Goal: Task Accomplishment & Management: Use online tool/utility

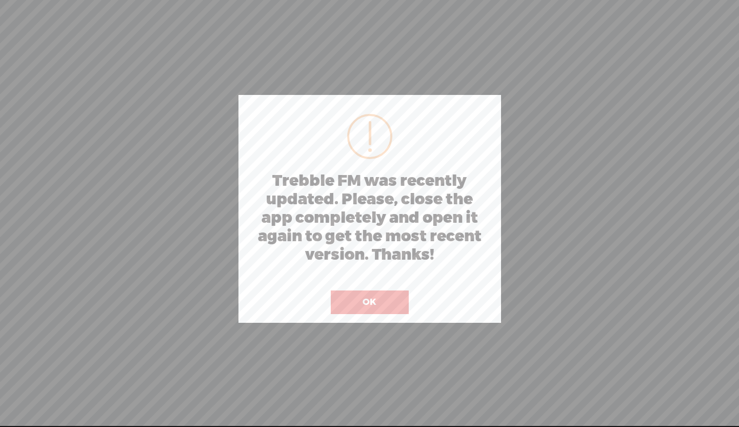
drag, startPoint x: 364, startPoint y: 262, endPoint x: 381, endPoint y: 289, distance: 32.0
click at [364, 262] on h2 "Trebble FM was recently updated. Please, close the app completely and open it a…" at bounding box center [369, 218] width 245 height 92
click at [383, 303] on button "OK" at bounding box center [370, 302] width 78 height 24
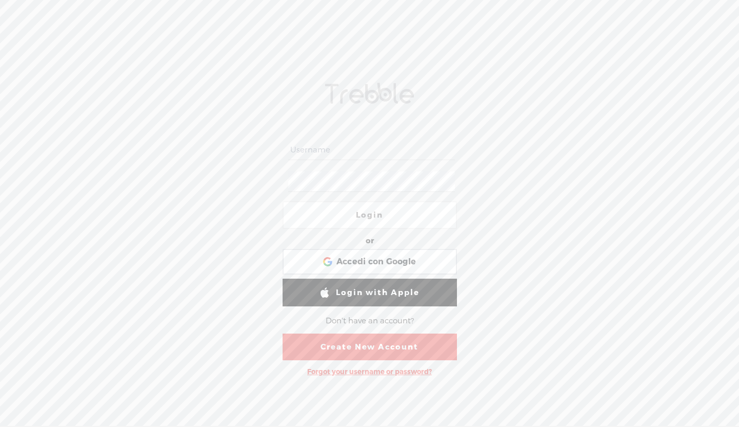
click at [335, 88] on span at bounding box center [369, 93] width 97 height 21
click at [280, 66] on div "Login or Login with Facebook Accedi con Google Accedi con Google. Si apre in un…" at bounding box center [369, 227] width 739 height 399
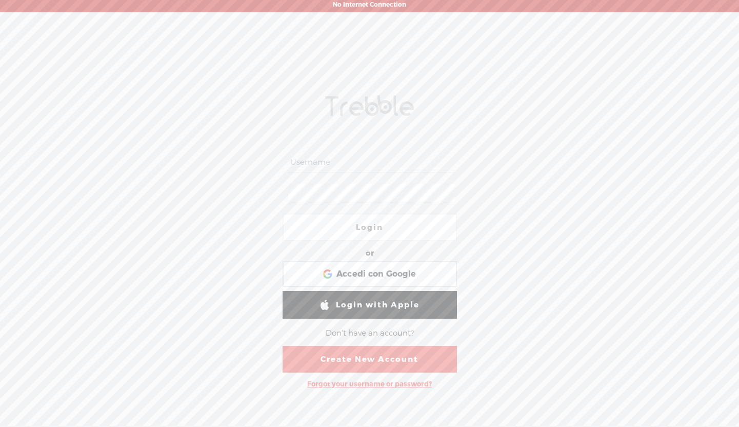
click at [341, 152] on input "text" at bounding box center [371, 162] width 167 height 20
paste input "g112605217993905476868"
type input "g112605217993905476868"
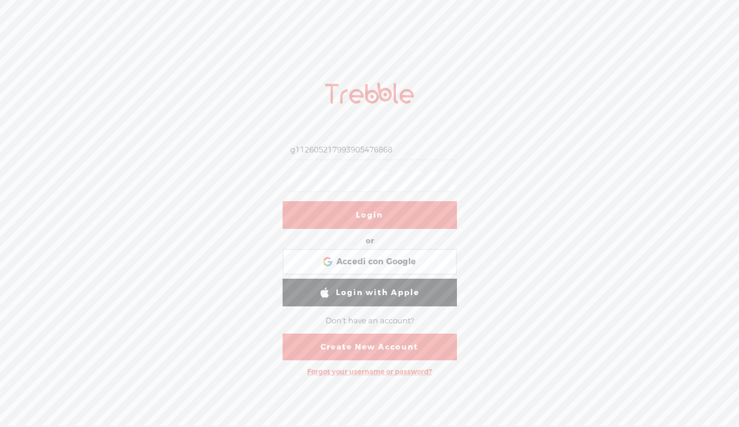
click at [370, 224] on link "Login" at bounding box center [370, 215] width 174 height 28
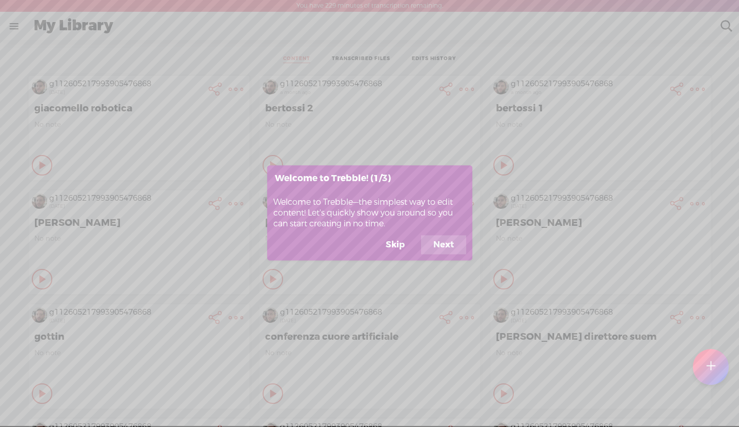
click at [391, 249] on button "Skip" at bounding box center [396, 244] width 44 height 19
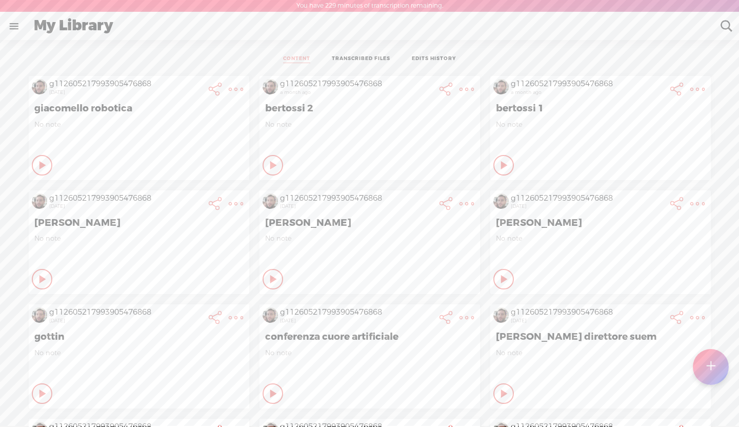
click at [712, 378] on t at bounding box center [711, 367] width 9 height 23
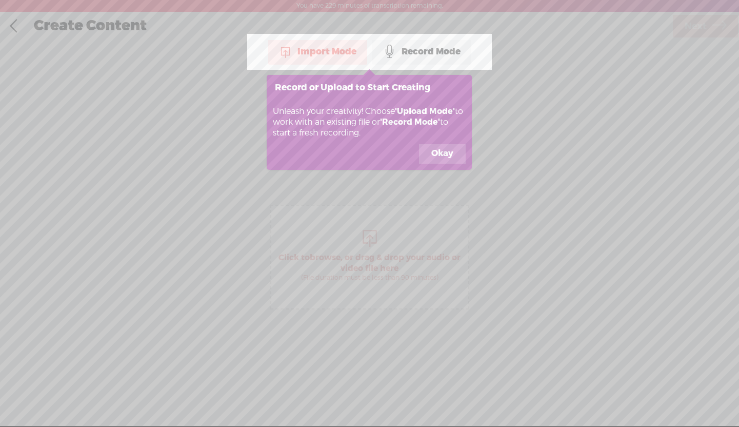
click at [437, 149] on button "Okay" at bounding box center [442, 153] width 47 height 19
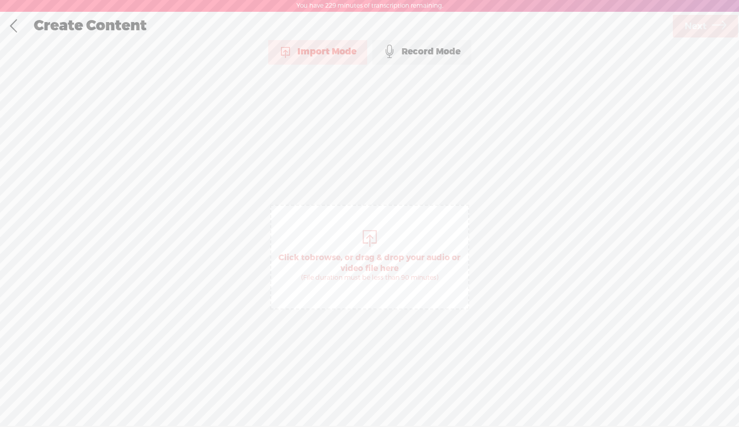
click at [401, 244] on span "Click to browse , or drag & drop your audio or video file here (File duration m…" at bounding box center [369, 257] width 199 height 105
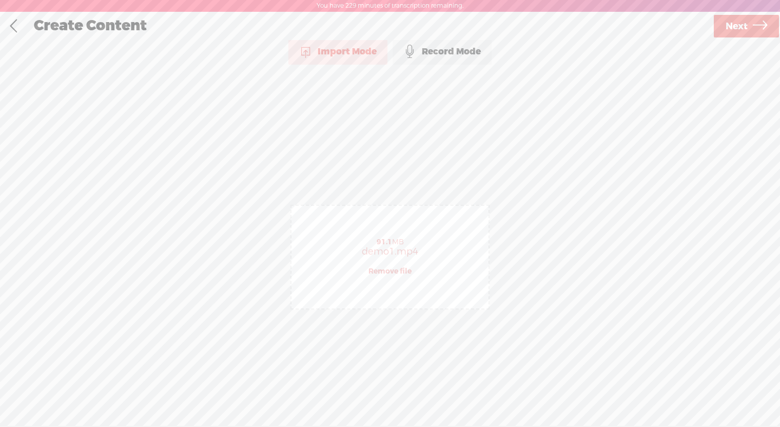
click at [739, 24] on link "Next" at bounding box center [746, 26] width 65 height 23
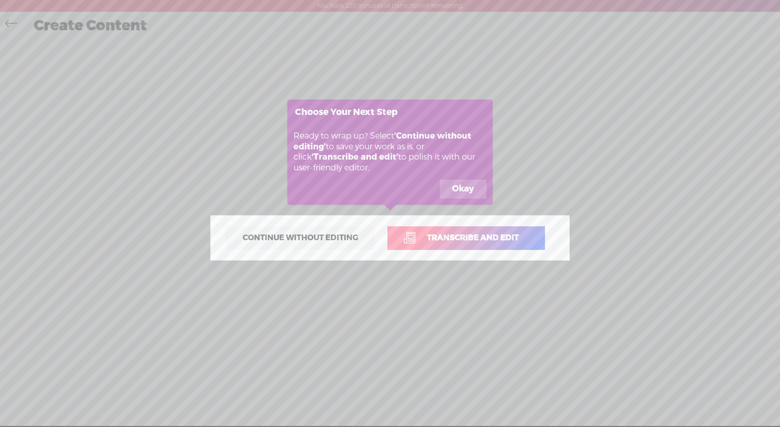
click at [453, 187] on button "Okay" at bounding box center [463, 189] width 47 height 19
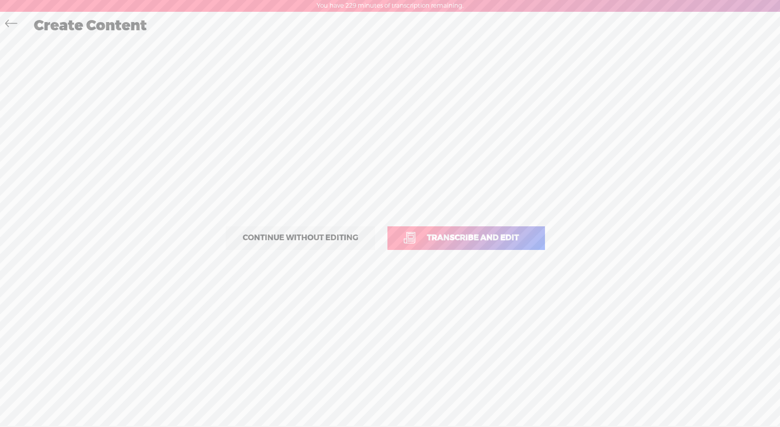
click at [457, 243] on span "Transcribe and edit" at bounding box center [472, 238] width 113 height 12
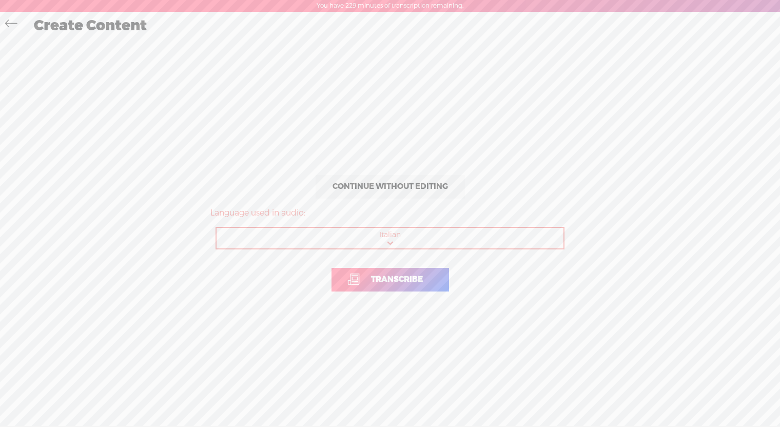
click at [427, 286] on link "Transcribe" at bounding box center [390, 280] width 118 height 24
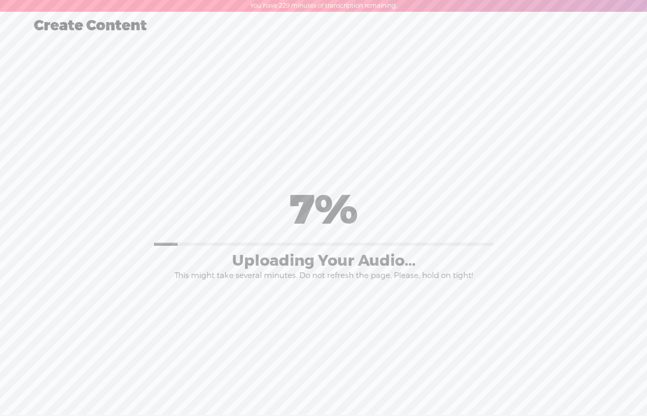
drag, startPoint x: 206, startPoint y: 99, endPoint x: 403, endPoint y: 78, distance: 198.6
click at [207, 99] on div "Continue without editing Transcribe and edit Language used in audio: Italian Ch…" at bounding box center [323, 232] width 626 height 387
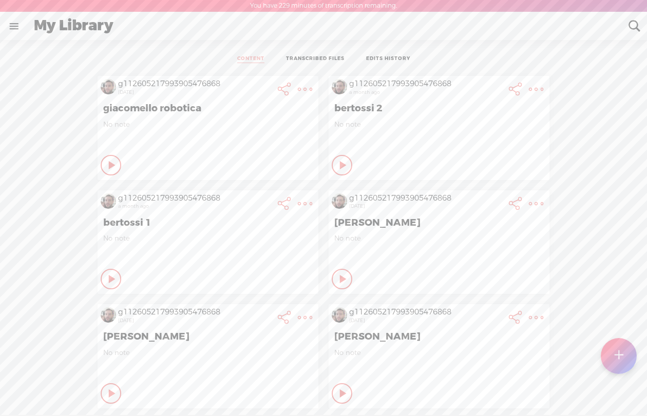
click at [626, 361] on div at bounding box center [618, 356] width 36 height 36
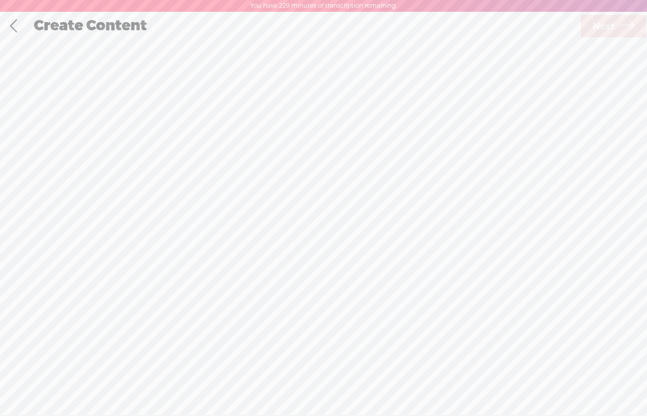
scroll to position [1, 0]
click at [349, 213] on span "Click to browse , or drag & drop your audio or video file here (File duration m…" at bounding box center [323, 251] width 188 height 105
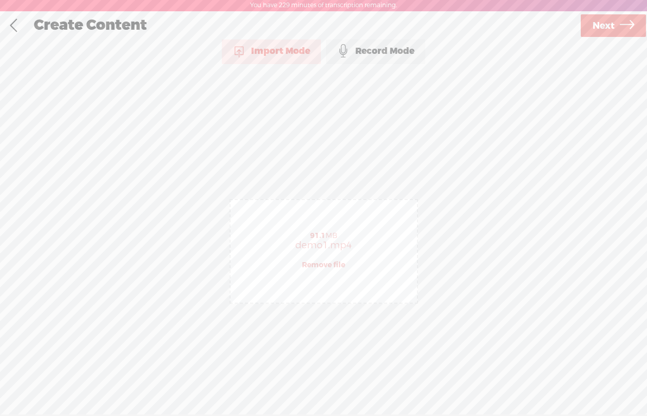
click at [618, 26] on link "Next" at bounding box center [612, 25] width 65 height 23
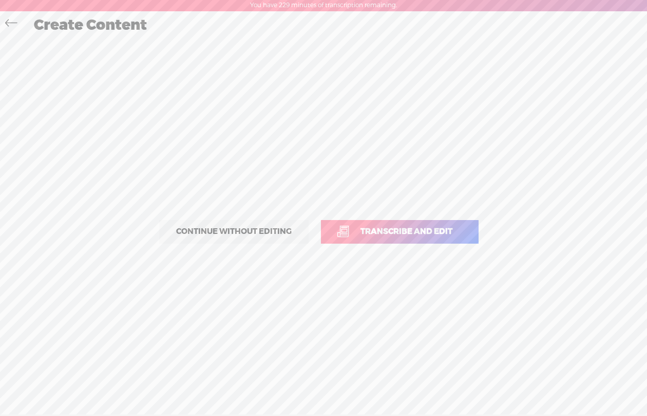
click at [414, 226] on span "Transcribe and edit" at bounding box center [405, 232] width 113 height 12
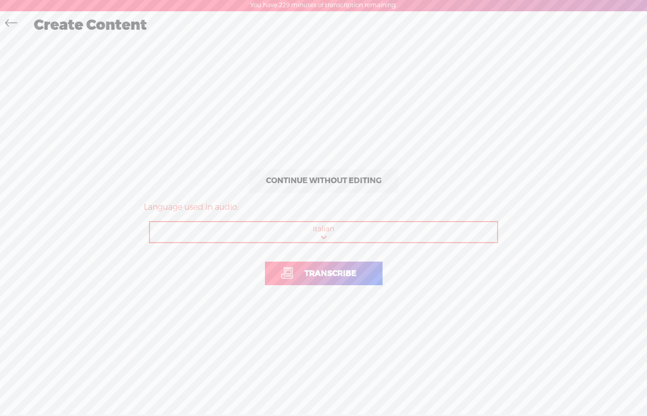
click at [333, 280] on link "Transcribe" at bounding box center [324, 274] width 118 height 24
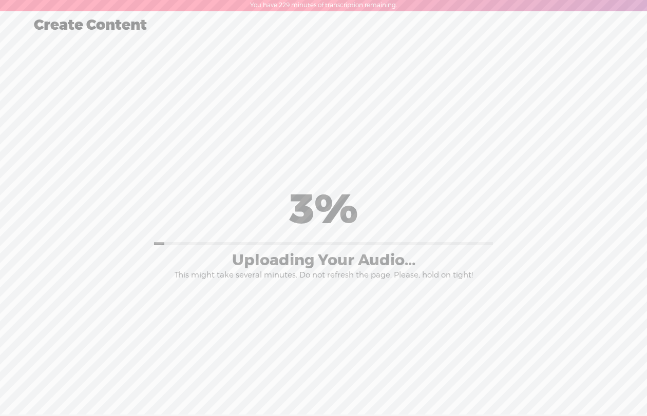
click at [618, 114] on div "Continue without editing Transcribe and edit Language used in audio: Italian Ch…" at bounding box center [323, 231] width 626 height 387
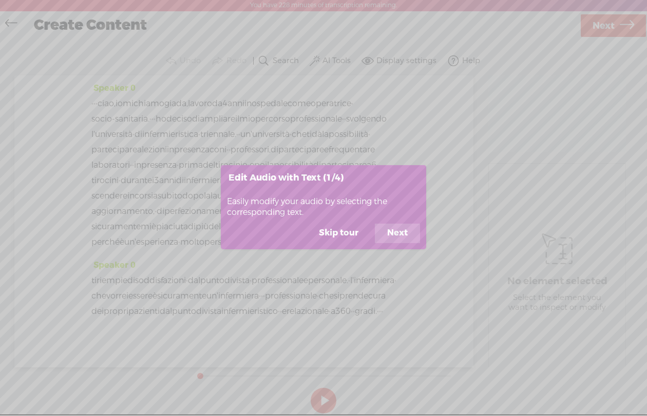
click at [397, 232] on button "Next" at bounding box center [397, 233] width 45 height 19
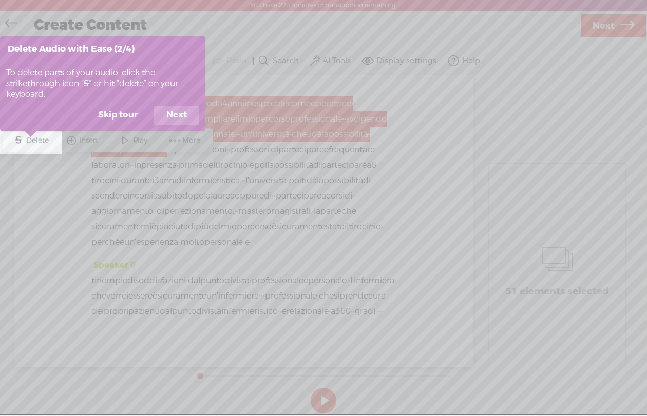
scroll to position [0, 0]
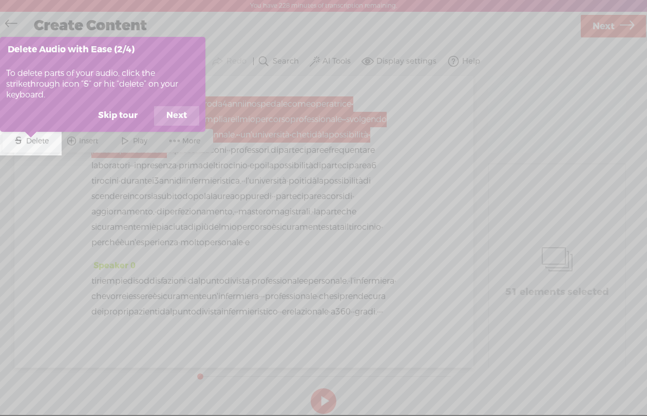
click at [114, 118] on button "Skip tour" at bounding box center [118, 115] width 64 height 19
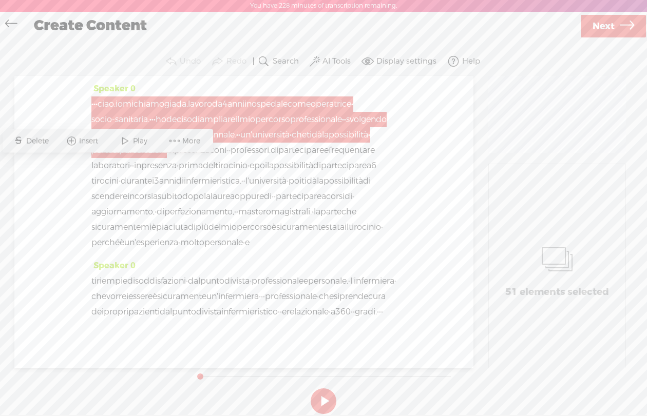
click at [208, 235] on span "più" at bounding box center [202, 227] width 13 height 15
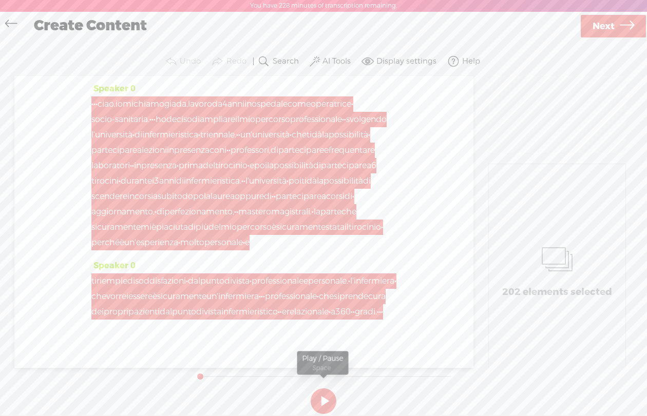
click at [323, 399] on button at bounding box center [323, 401] width 26 height 26
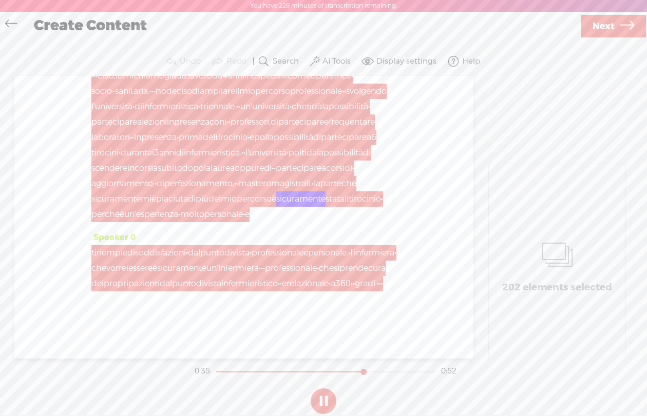
scroll to position [42, 0]
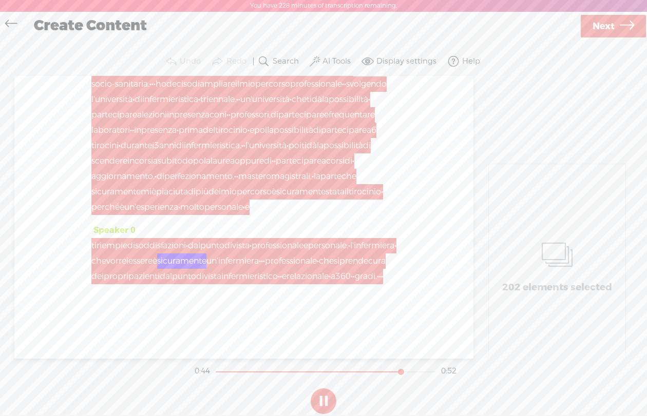
click at [188, 200] on span "piaciuta" at bounding box center [172, 191] width 32 height 15
click at [178, 215] on span "un'esperienza" at bounding box center [151, 207] width 54 height 15
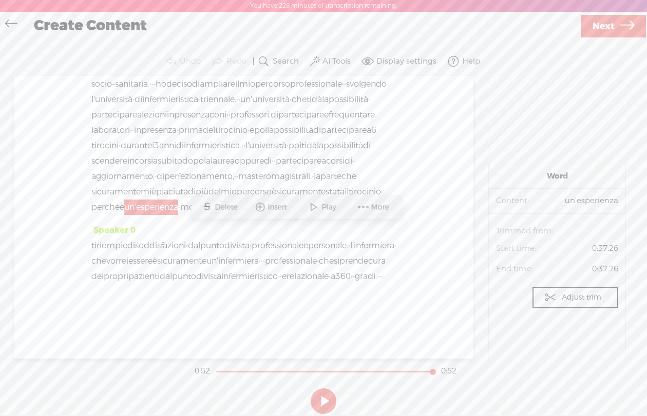
click at [422, 247] on div "Speaker 0 · · · ciao, io mi chiamo giada, lavoro da 4 anni in ospedale come ope…" at bounding box center [243, 217] width 459 height 283
click at [419, 134] on div "Speaker 0 · · · ciao, io mi chiamo giada, lavoro da 4 anni in ospedale come ope…" at bounding box center [243, 217] width 459 height 283
drag, startPoint x: 261, startPoint y: 168, endPoint x: 155, endPoint y: 187, distance: 107.4
click at [155, 187] on div "· · · ciao, io mi chiamo giada, lavoro da 4 anni in ospedale come operatrice · …" at bounding box center [243, 138] width 305 height 154
